Goal: Information Seeking & Learning: Learn about a topic

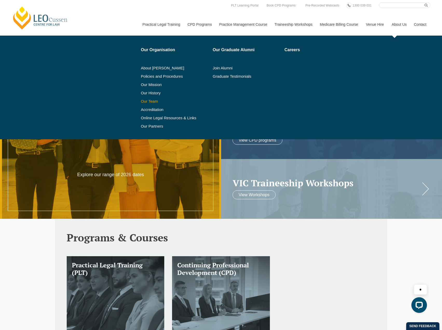
click at [149, 101] on link "Our Team" at bounding box center [175, 101] width 68 height 4
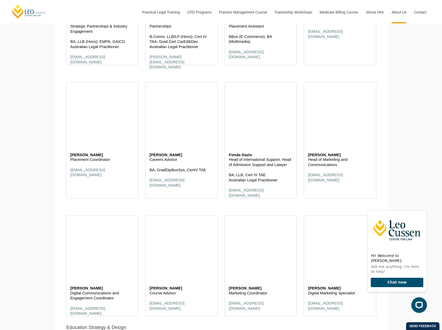
scroll to position [2182, 0]
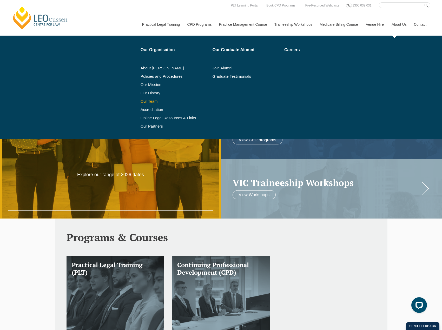
click at [151, 100] on link "Our Team" at bounding box center [175, 101] width 68 height 4
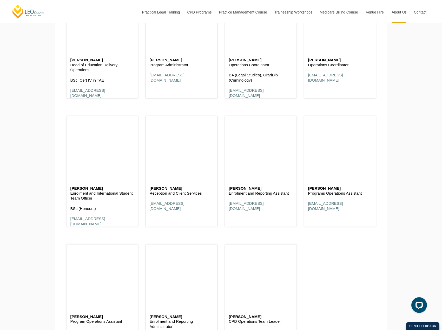
scroll to position [1714, 0]
